Goal: Book appointment/travel/reservation

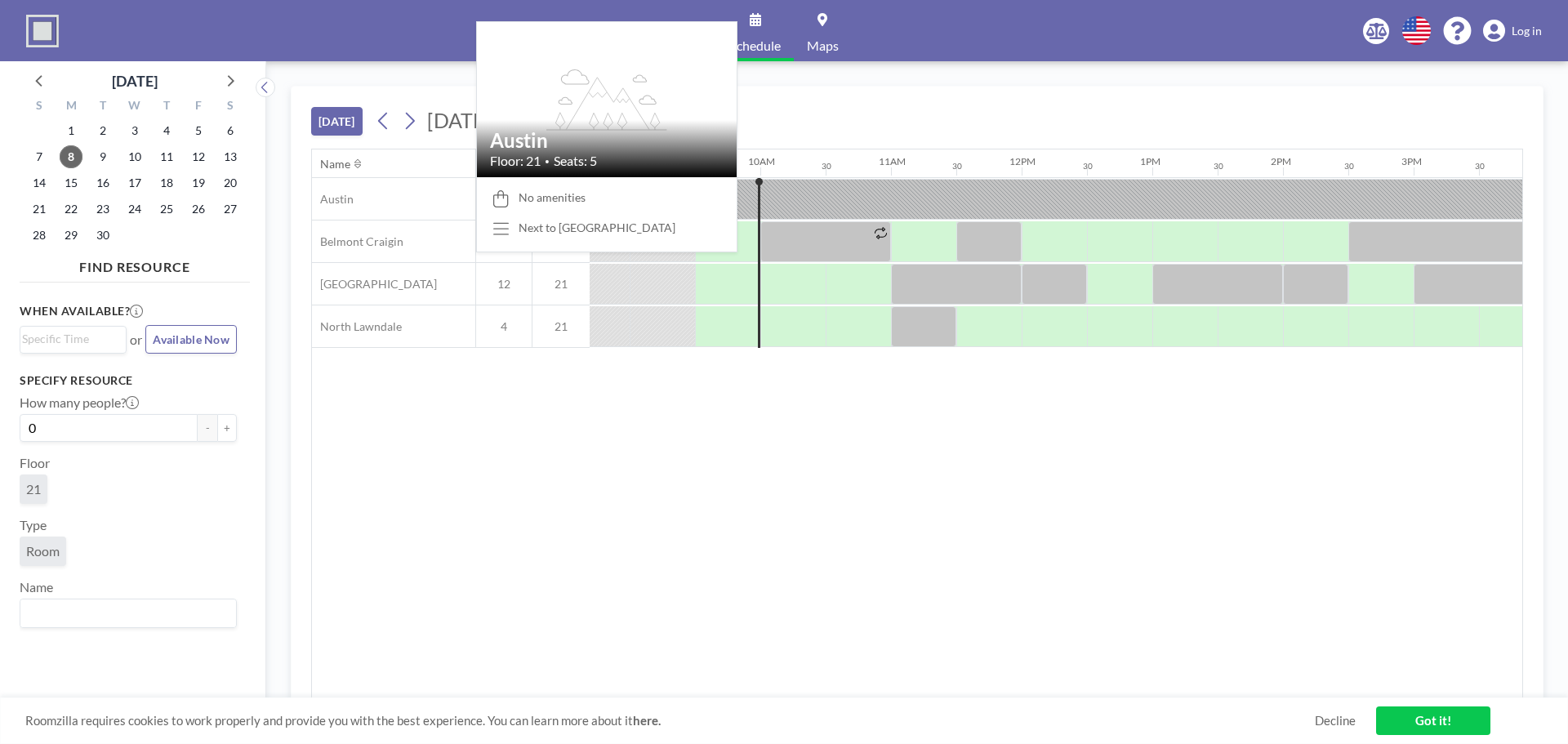
scroll to position [0, 1176]
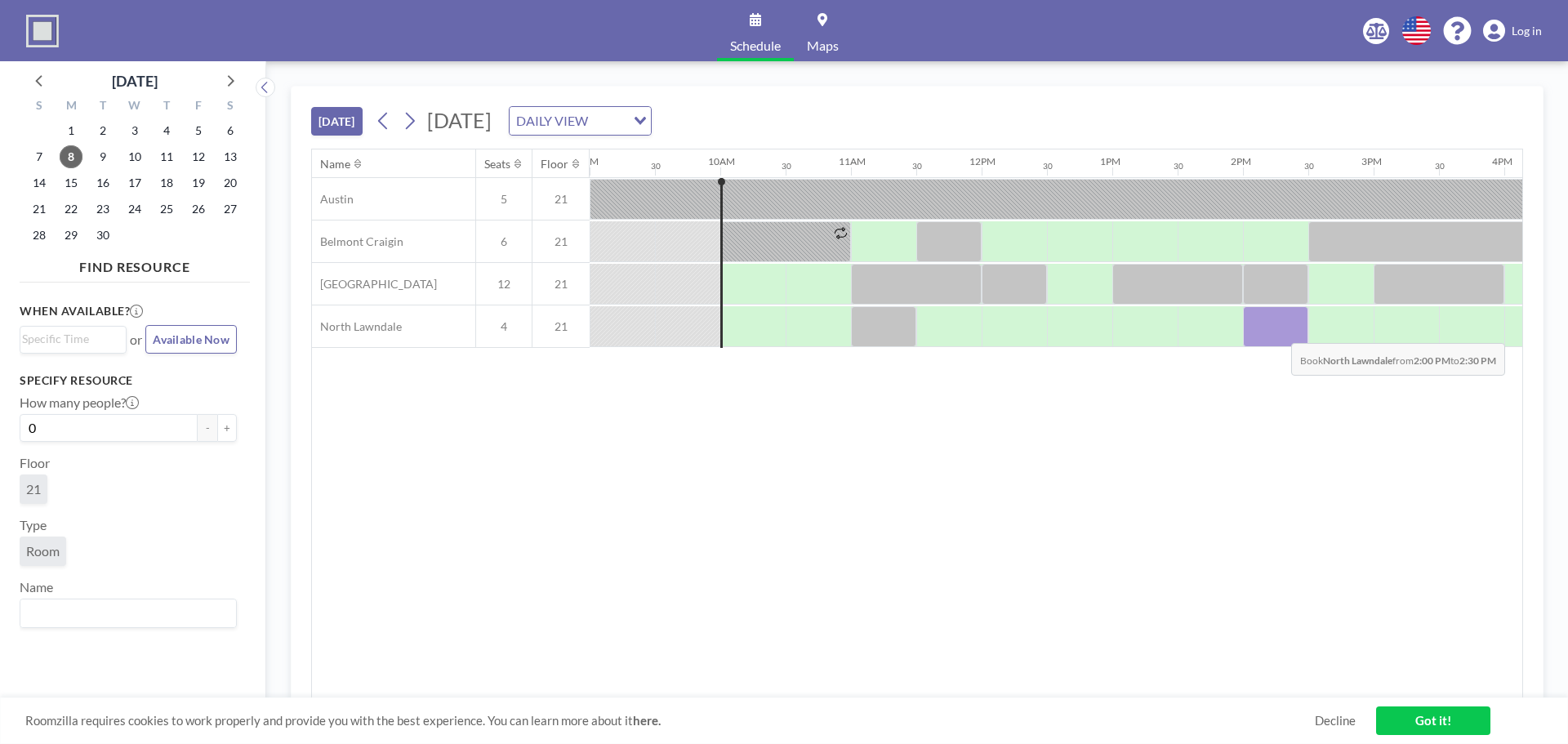
drag, startPoint x: 1280, startPoint y: 345, endPoint x: 1278, endPoint y: 331, distance: 14.1
click at [1278, 331] on div at bounding box center [1276, 326] width 65 height 41
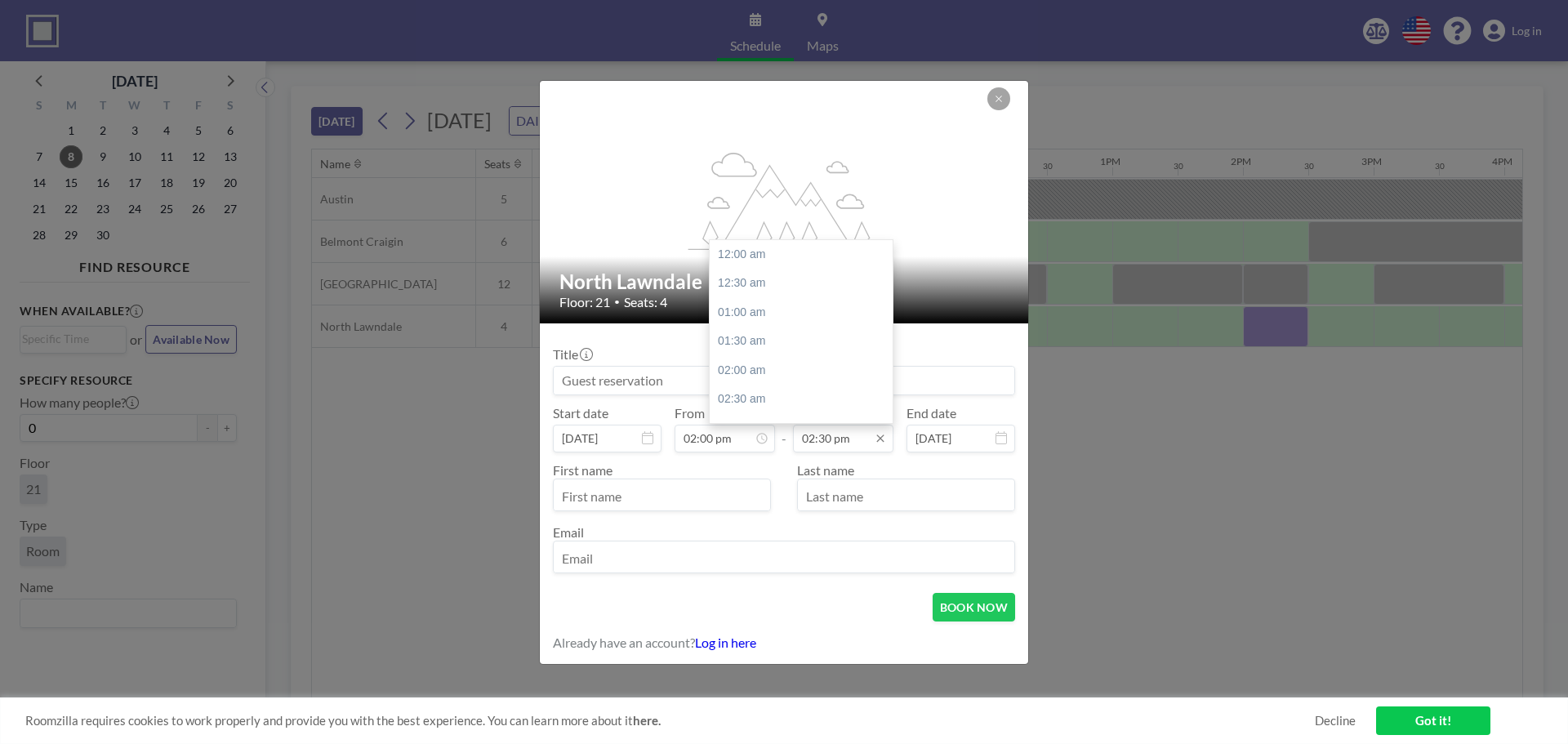
scroll to position [843, 0]
click at [852, 444] on input "02:30 pm" at bounding box center [844, 439] width 100 height 28
click at [772, 285] on div "03:00 pm" at bounding box center [805, 284] width 192 height 30
type input "03:00 pm"
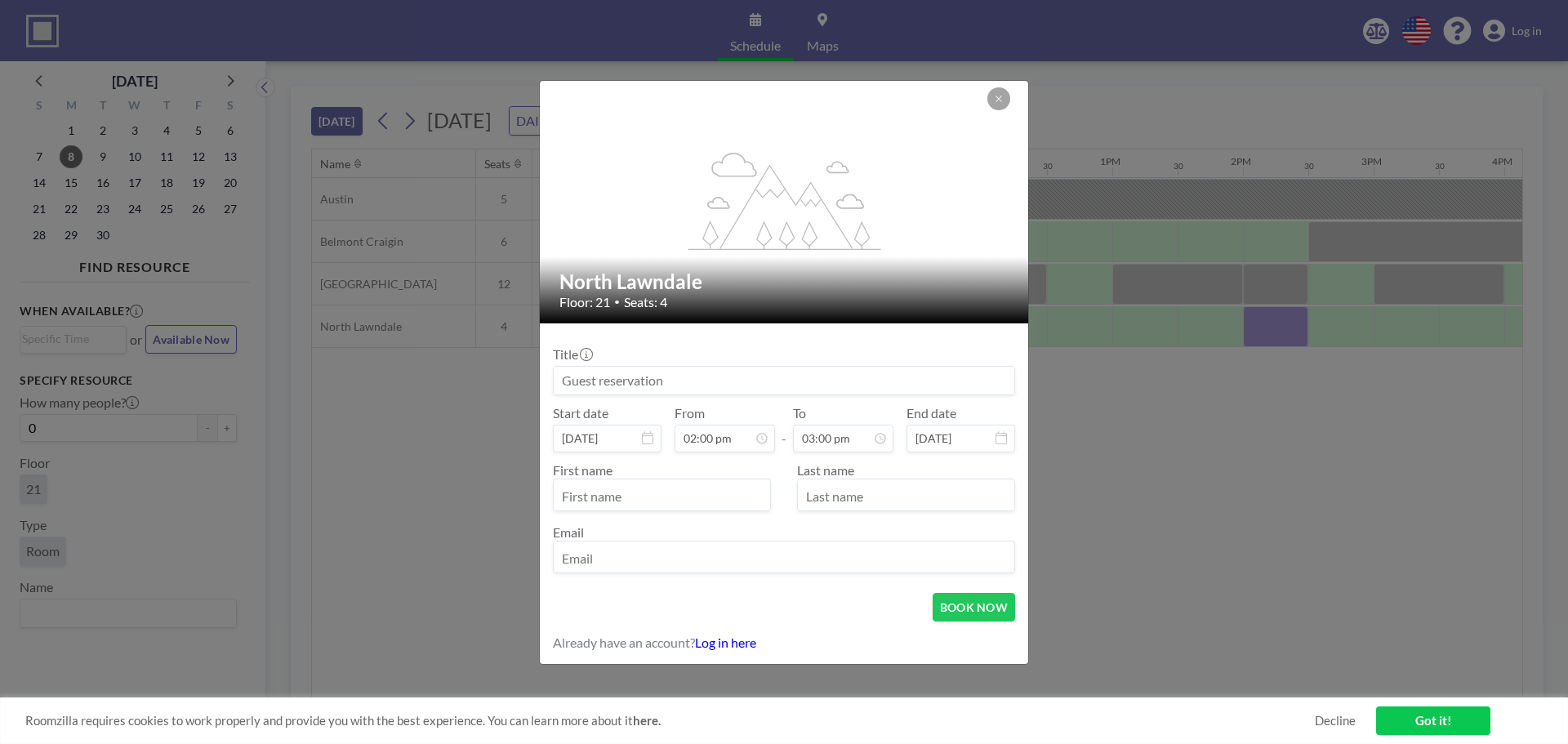
click at [655, 375] on input at bounding box center [783, 380] width 460 height 28
type input "[PERSON_NAME]"
click at [596, 496] on input "text" at bounding box center [661, 497] width 217 height 28
type input "[PERSON_NAME]"
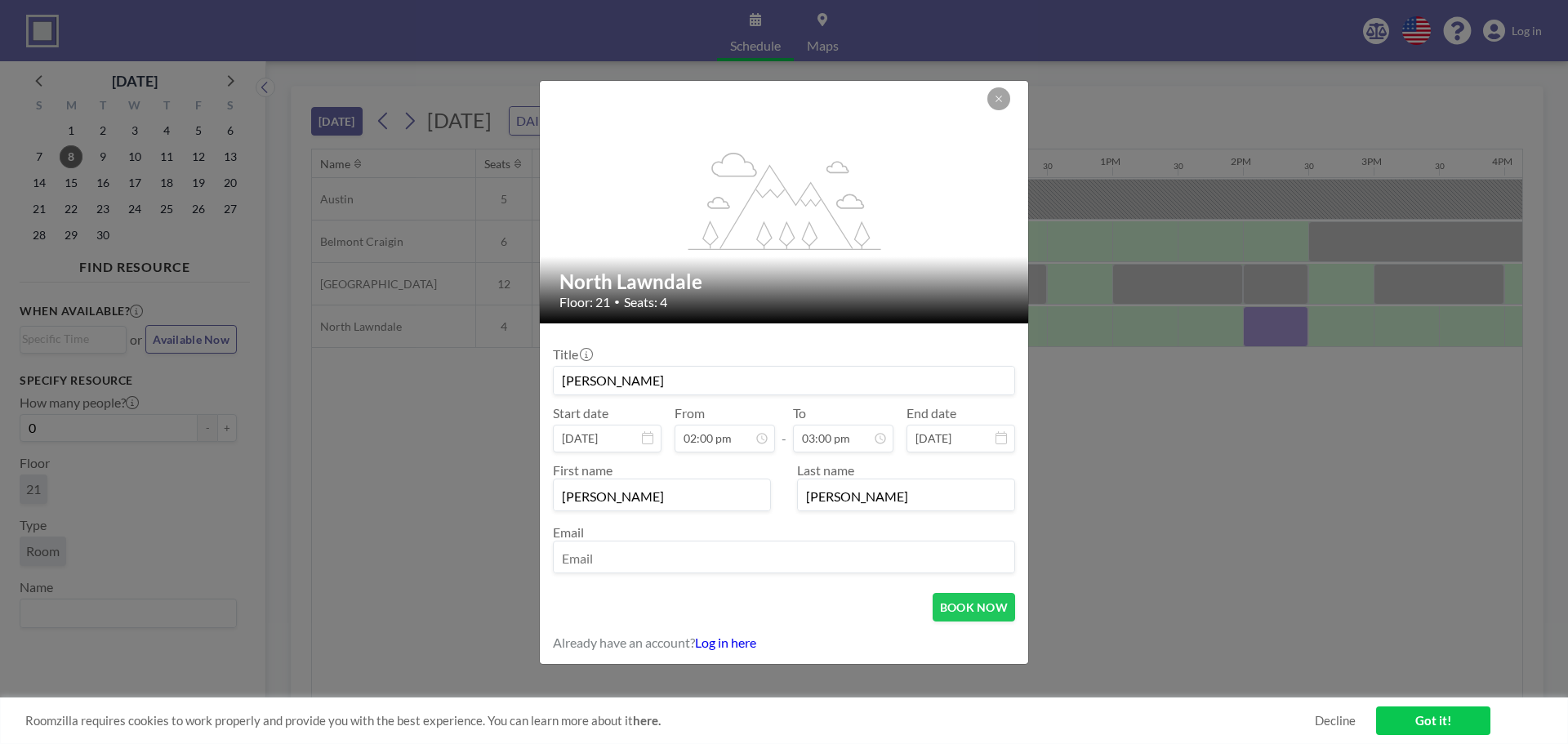
type input "[PERSON_NAME]"
click at [578, 565] on input "email" at bounding box center [783, 559] width 460 height 28
type input "[EMAIL_ADDRESS][DOMAIN_NAME]"
click at [938, 621] on form "Title [PERSON_NAME] Start date [DATE] From 02:00 pm - To 03:00 pm End date [DAT…" at bounding box center [783, 494] width 488 height 340
click at [963, 609] on button "BOOK NOW" at bounding box center [974, 607] width 83 height 29
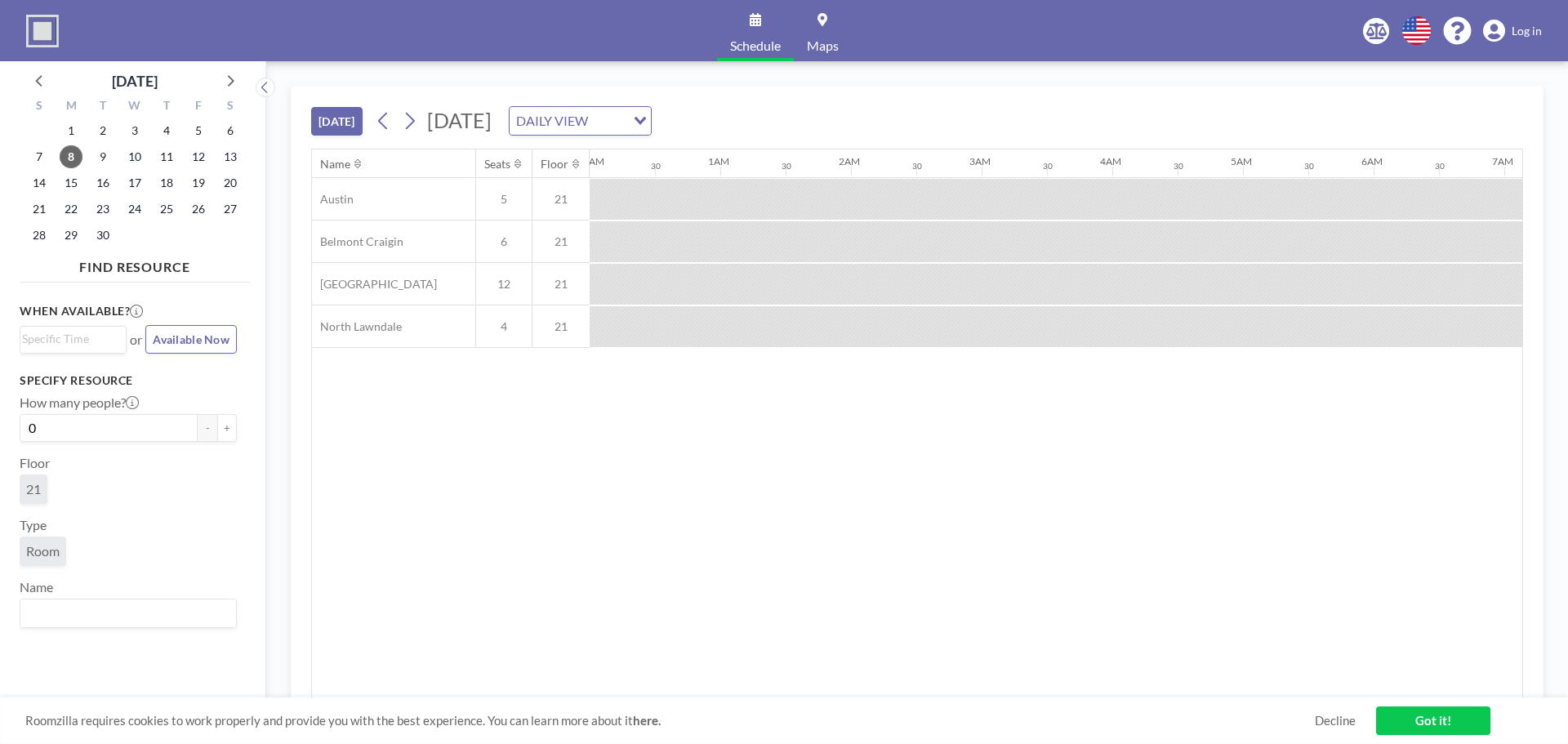
scroll to position [0, 272]
